Goal: Information Seeking & Learning: Learn about a topic

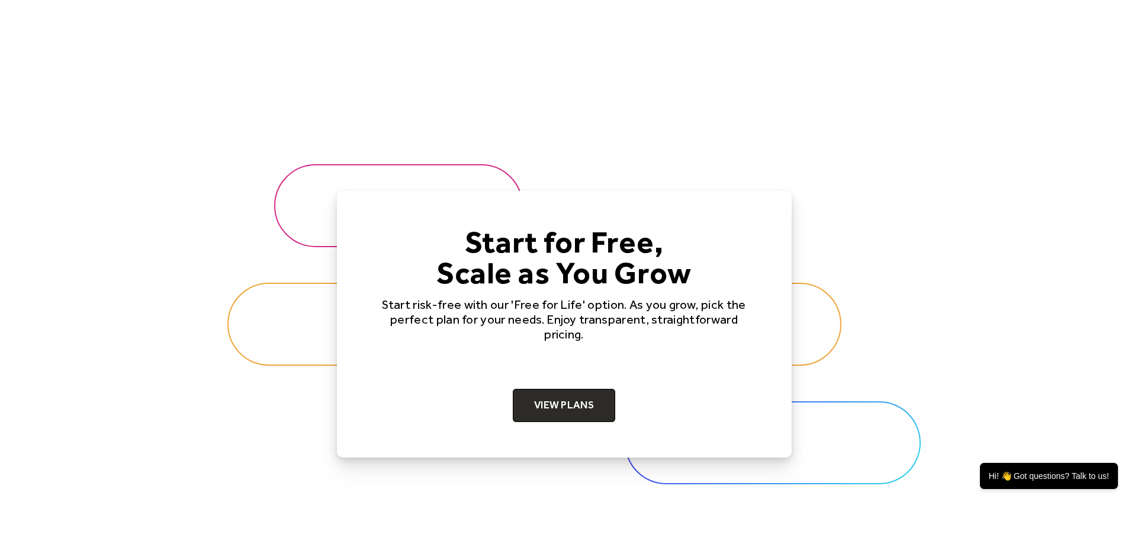
scroll to position [3613, 0]
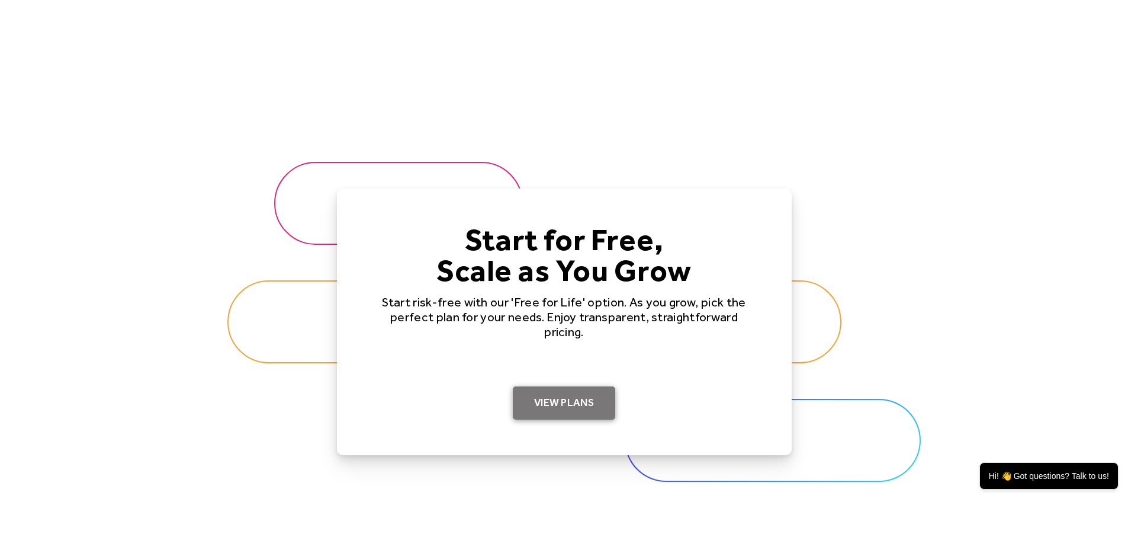
click at [574, 403] on link "View Plans" at bounding box center [564, 402] width 102 height 33
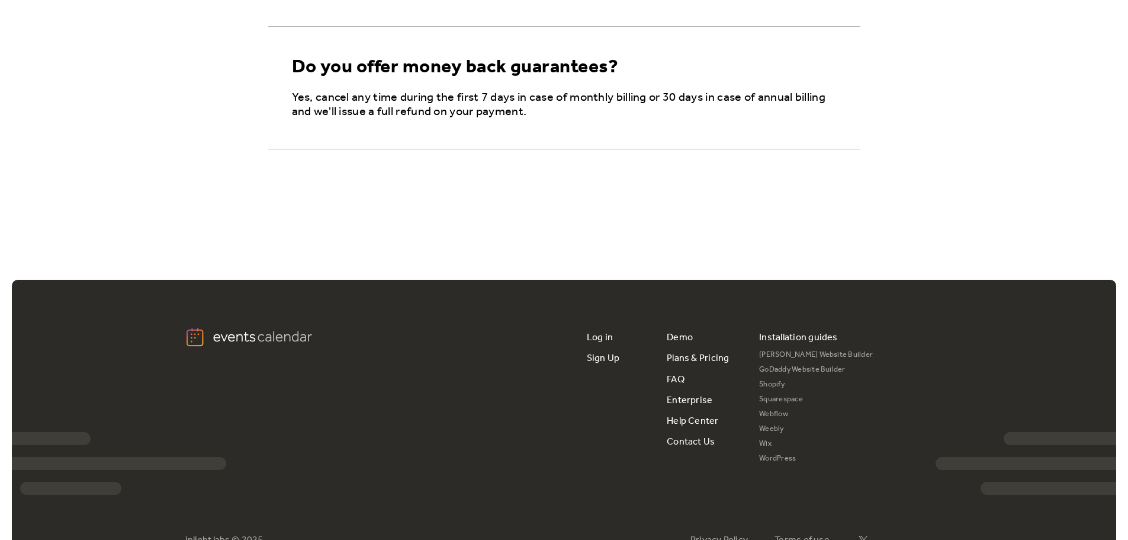
scroll to position [1066, 0]
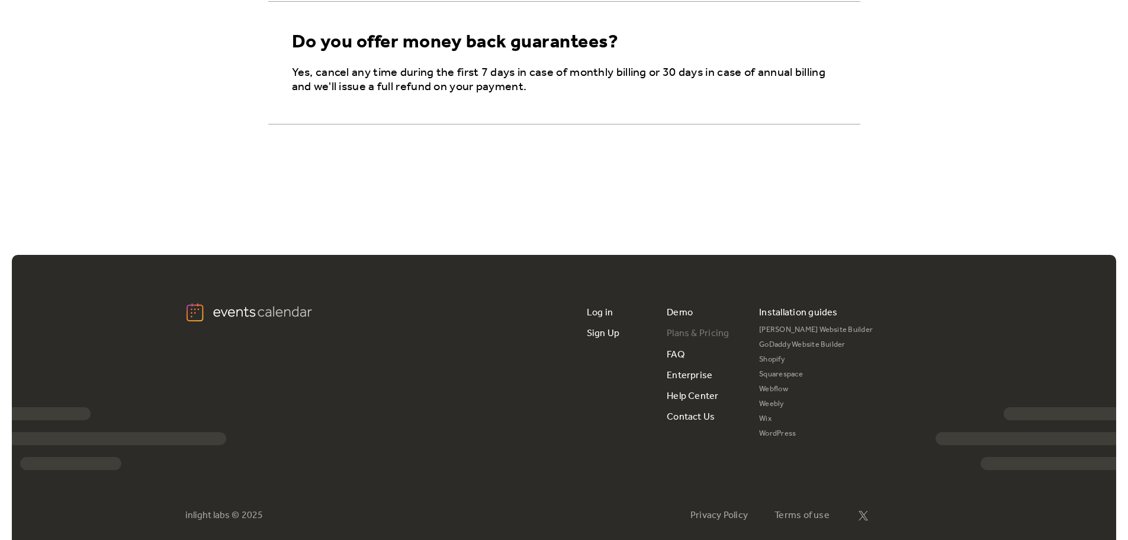
click at [702, 332] on link "Plans & Pricing" at bounding box center [698, 333] width 63 height 21
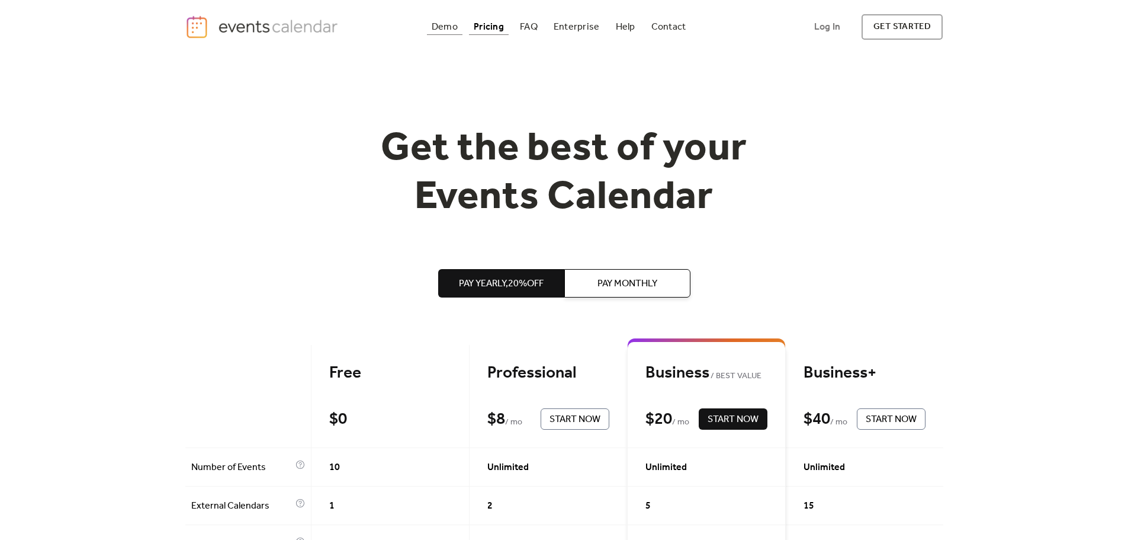
click at [447, 27] on div "Demo" at bounding box center [445, 27] width 26 height 7
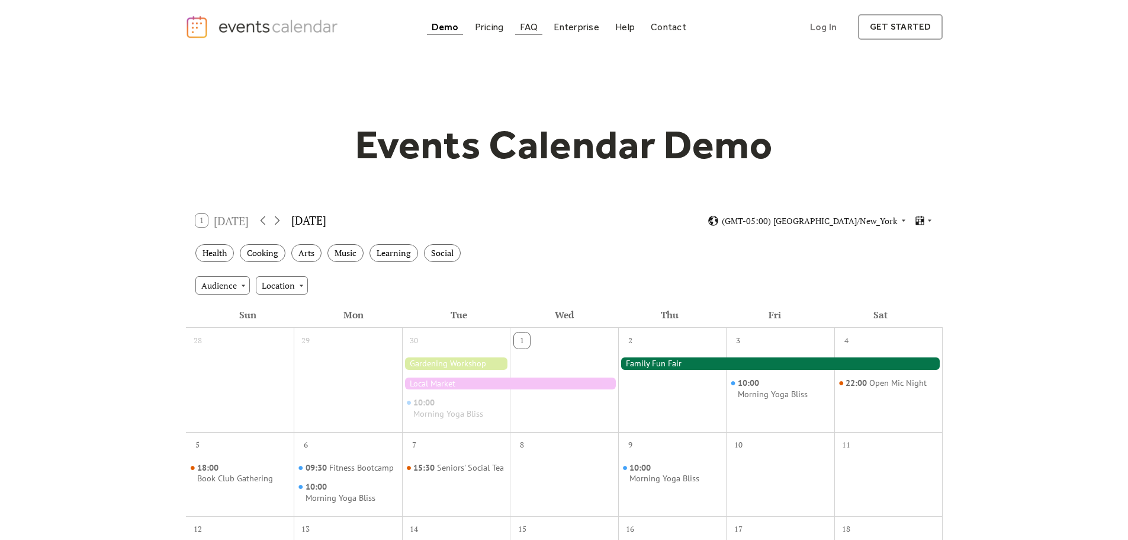
click at [527, 30] on div "FAQ" at bounding box center [529, 27] width 18 height 7
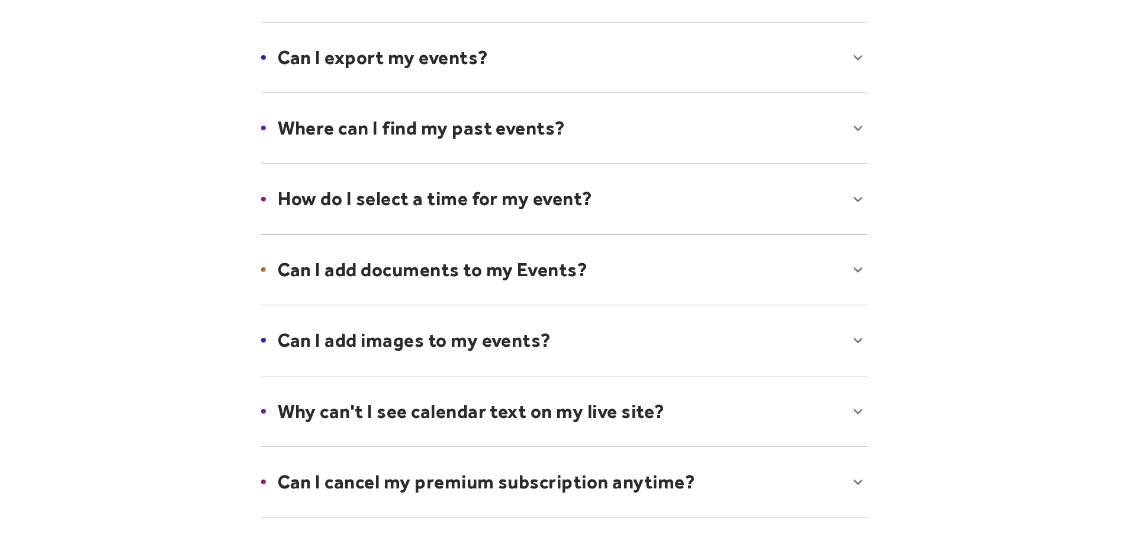
scroll to position [355, 0]
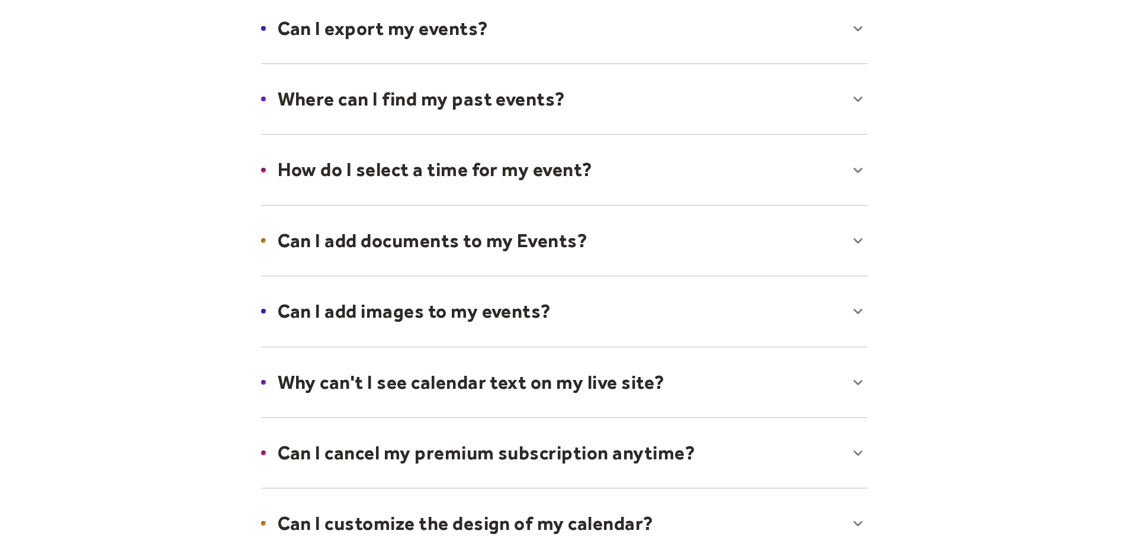
click at [726, 241] on div at bounding box center [564, 240] width 630 height 72
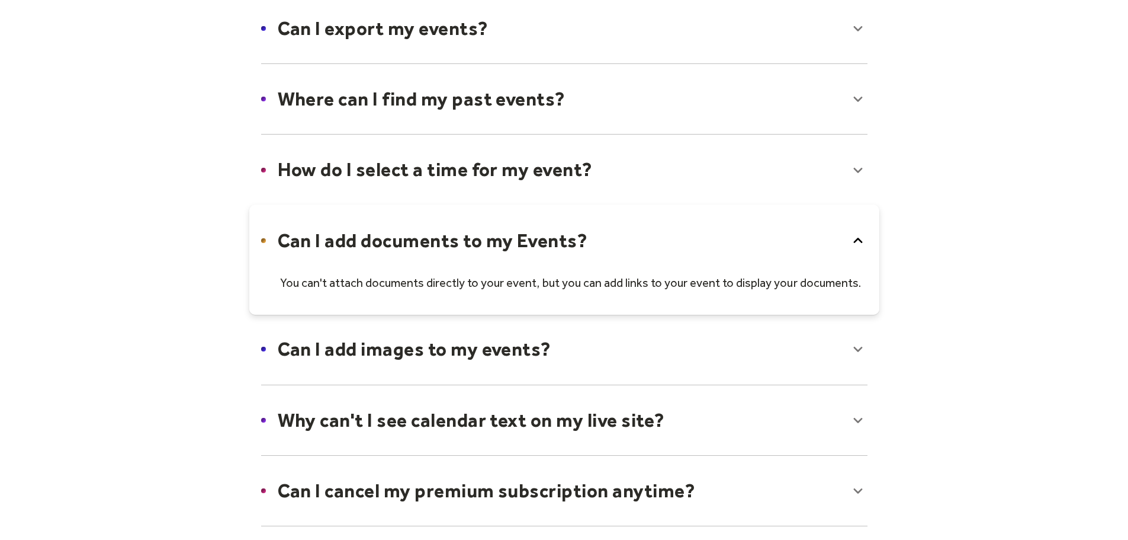
click at [687, 362] on div at bounding box center [564, 349] width 630 height 72
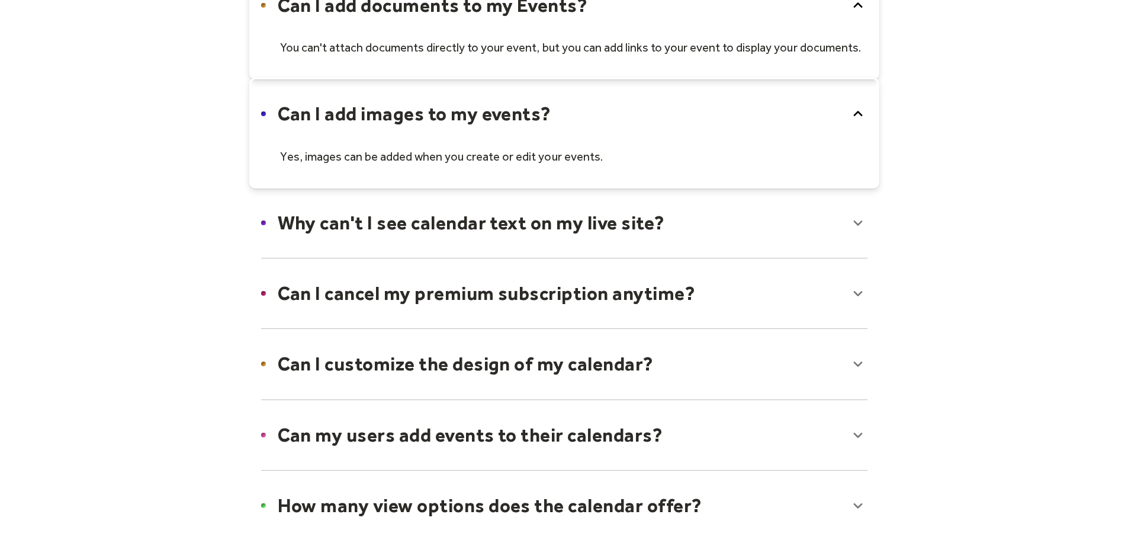
scroll to position [592, 0]
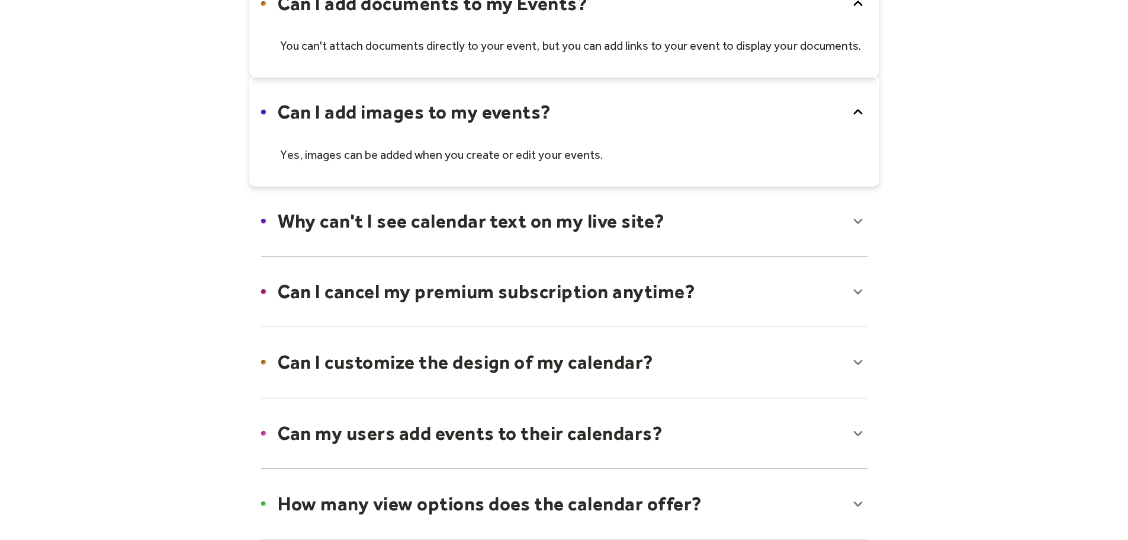
click at [749, 221] on div at bounding box center [564, 221] width 630 height 72
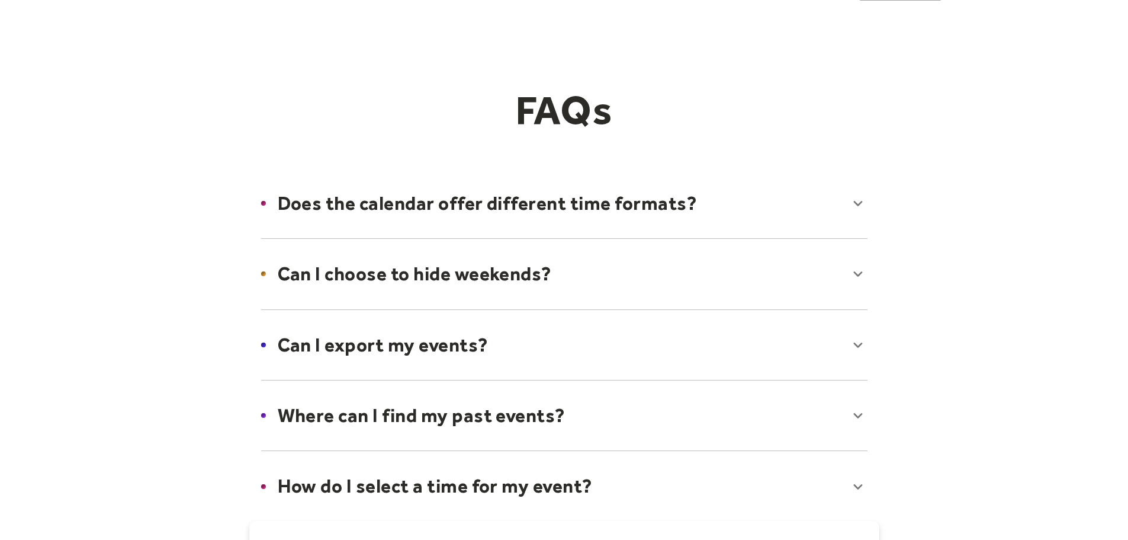
scroll to position [0, 0]
